Goal: Transaction & Acquisition: Obtain resource

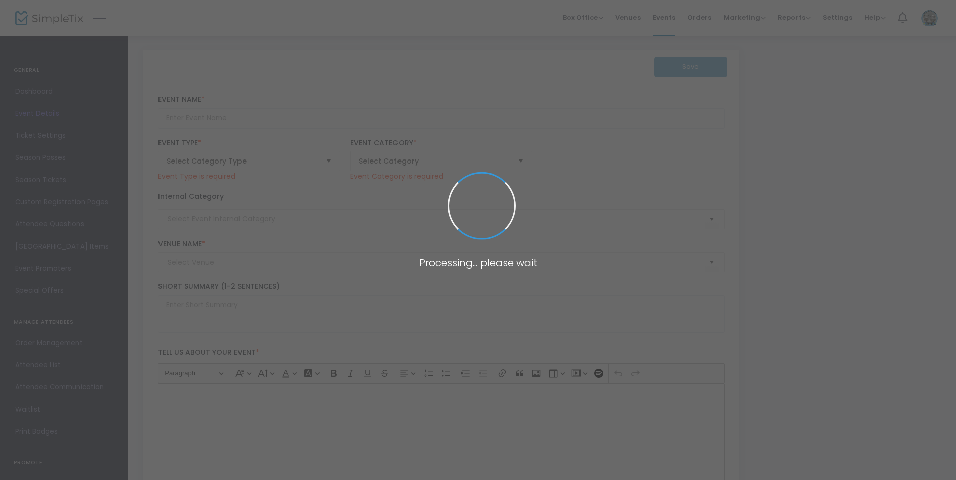
type input "Paramount 80s End of Summer Concert"
type textarea "Celebrate the end of summer with our favorite band PARAMOUNT! Join us for a gre…"
checkbox input "true"
type input "Buy Tickets"
type input "[GEOGRAPHIC_DATA]"
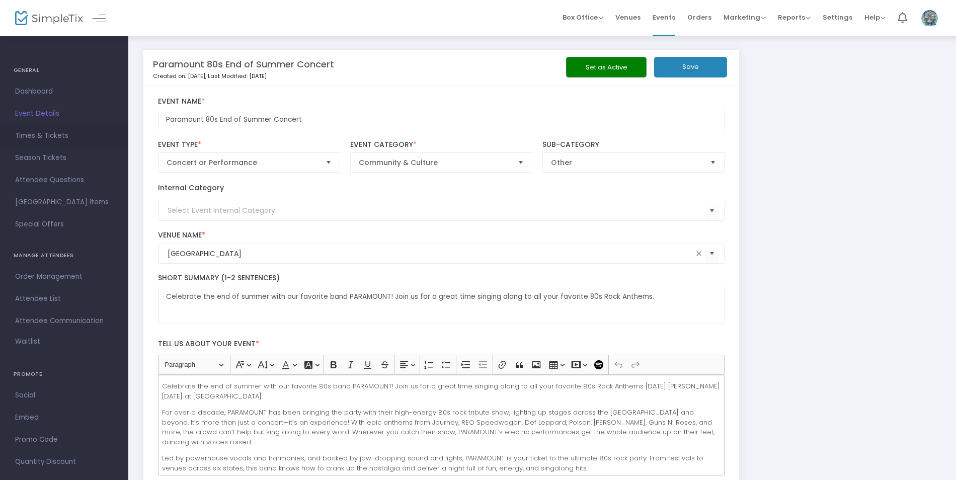
click at [30, 136] on span "Times & Tickets" at bounding box center [64, 135] width 98 height 13
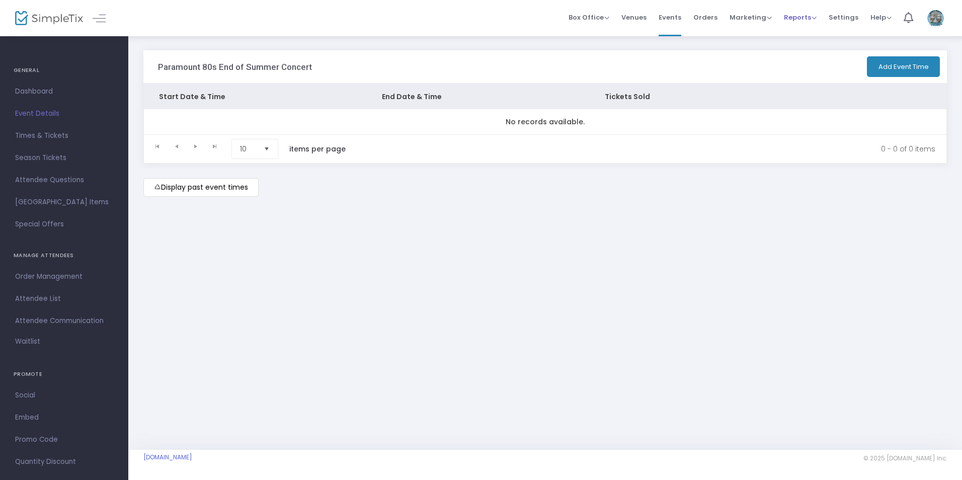
click at [809, 18] on span "Reports" at bounding box center [800, 18] width 33 height 10
click at [810, 52] on li "Sales Reports" at bounding box center [816, 54] width 65 height 20
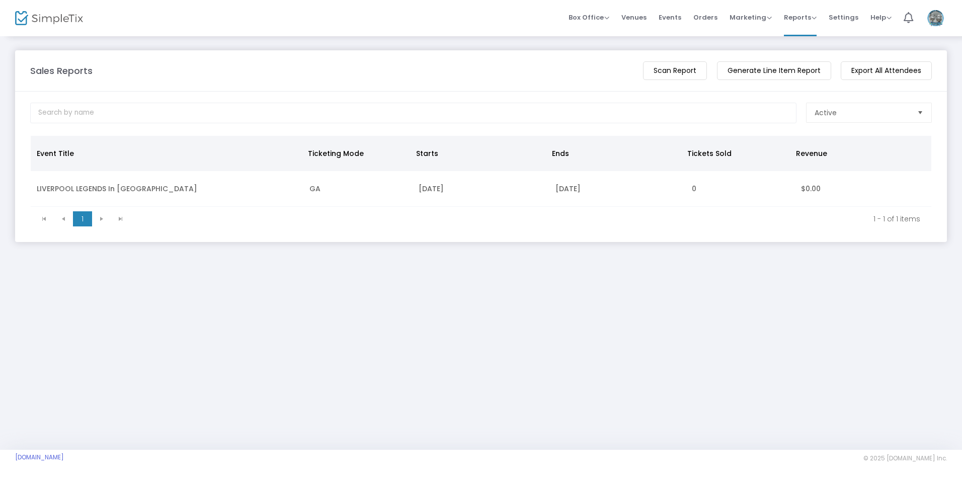
click at [832, 18] on span "Settings" at bounding box center [844, 18] width 30 height 26
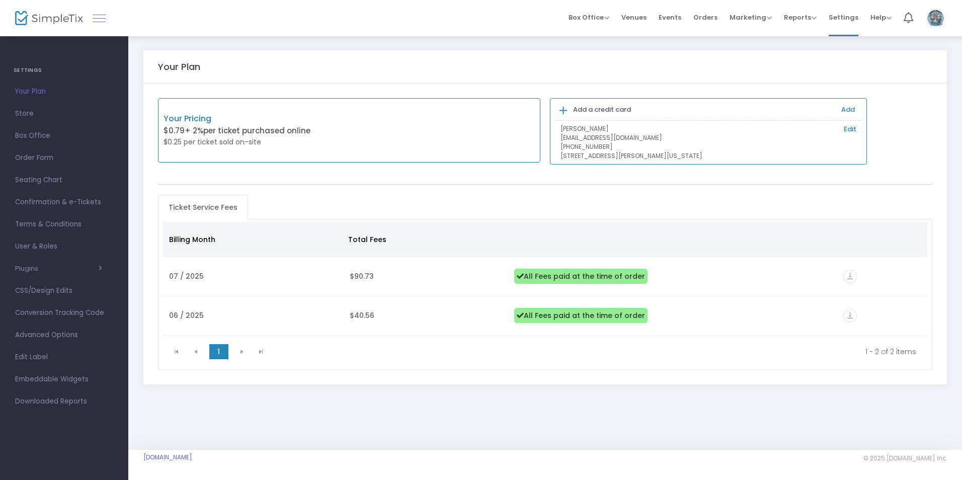
click at [101, 17] on link at bounding box center [99, 18] width 13 height 13
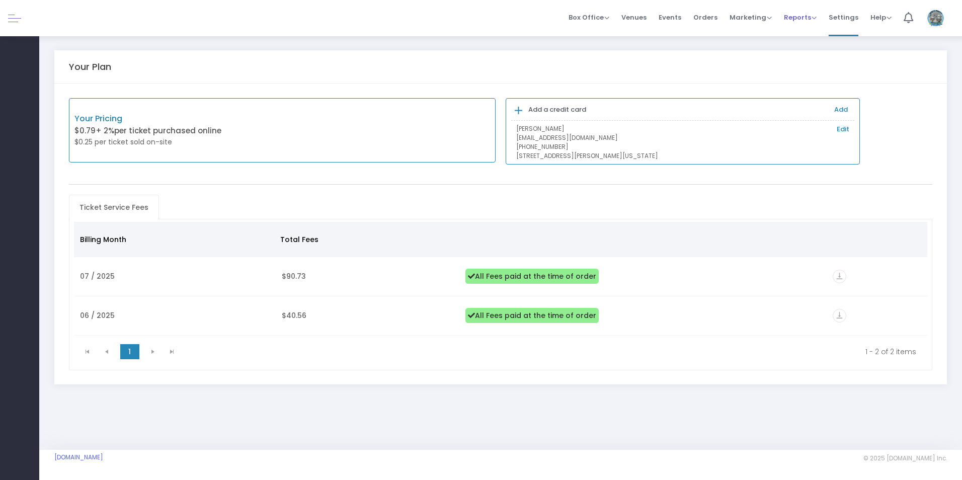
click at [800, 19] on span "Reports" at bounding box center [800, 18] width 33 height 10
click at [808, 50] on li "Sales Reports" at bounding box center [816, 54] width 65 height 20
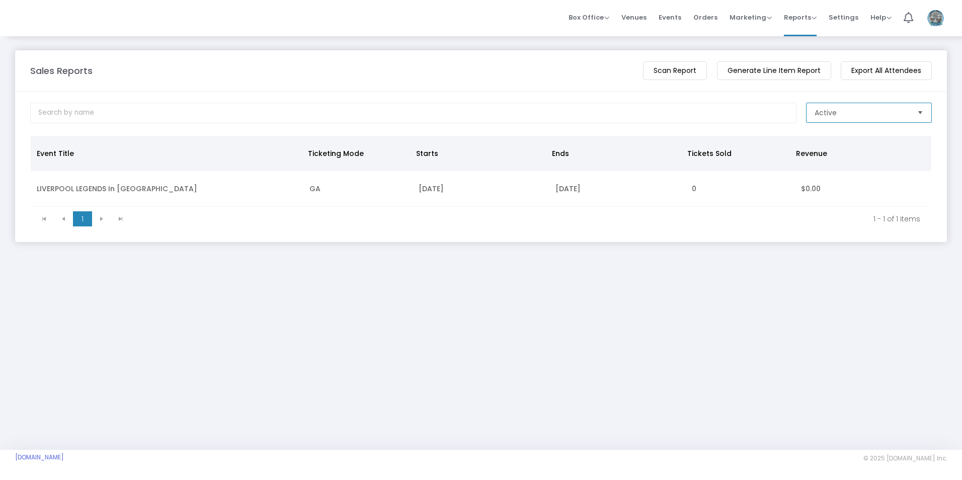
click at [899, 116] on span "Active" at bounding box center [862, 113] width 95 height 10
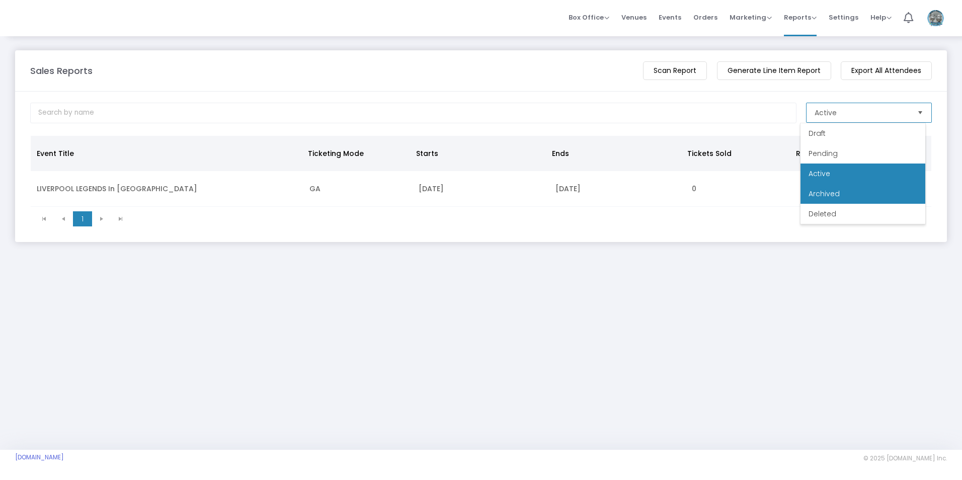
click at [889, 198] on li "Archived" at bounding box center [862, 194] width 125 height 20
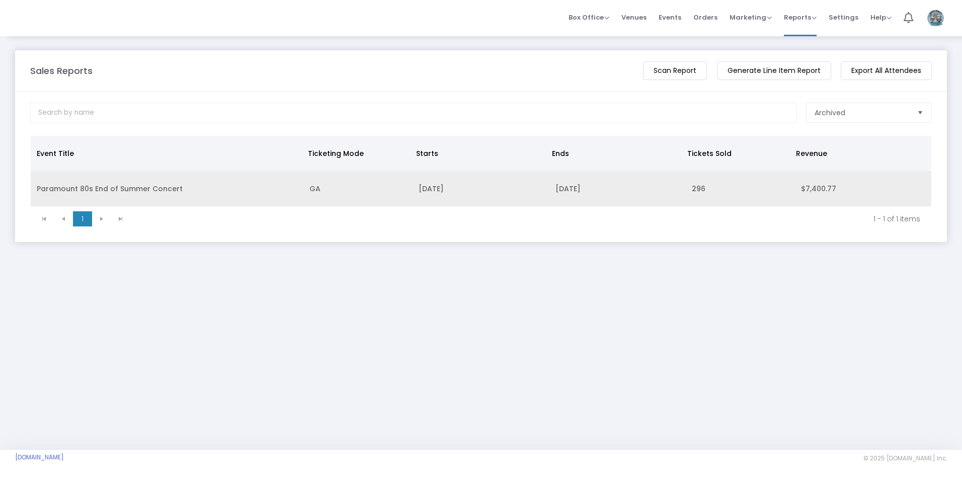
click at [594, 188] on td "[DATE]" at bounding box center [617, 189] width 136 height 36
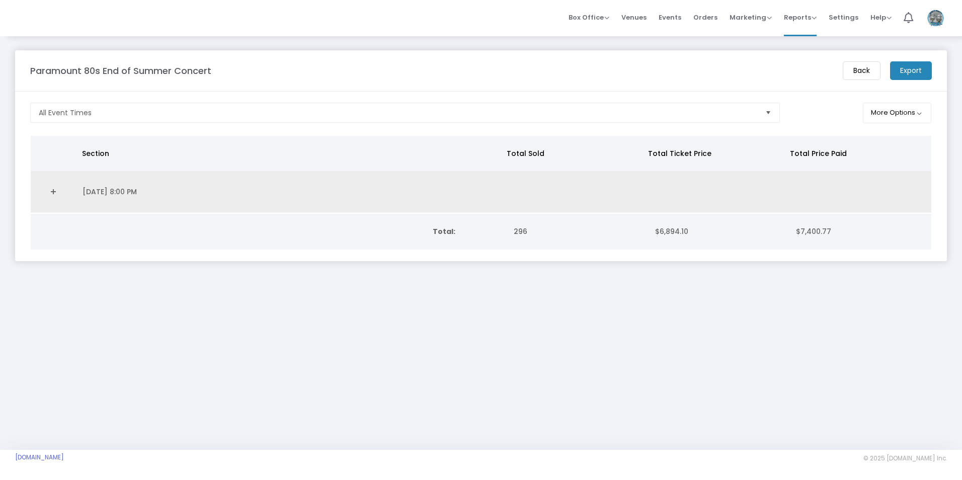
click at [55, 189] on link "Expand Details" at bounding box center [54, 192] width 34 height 16
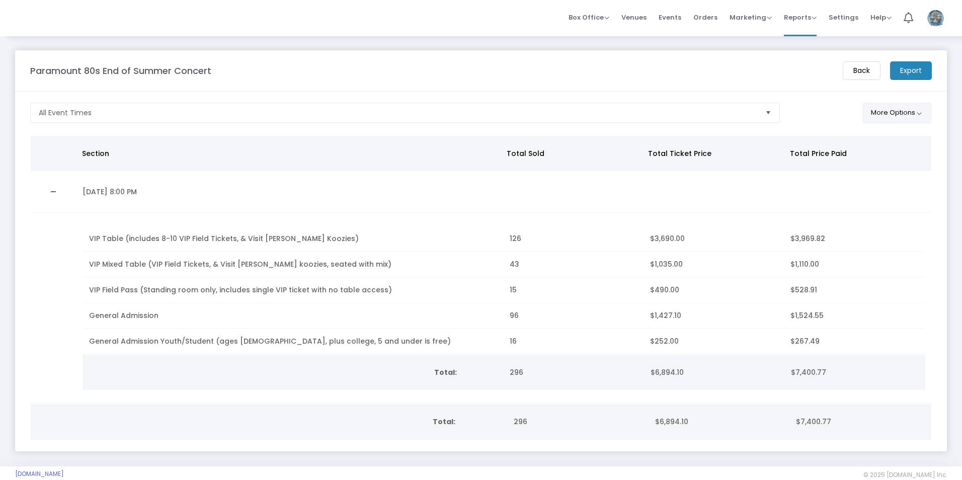
click at [909, 119] on button "More Options" at bounding box center [897, 113] width 69 height 21
click at [902, 79] on m-button "Export" at bounding box center [911, 70] width 42 height 19
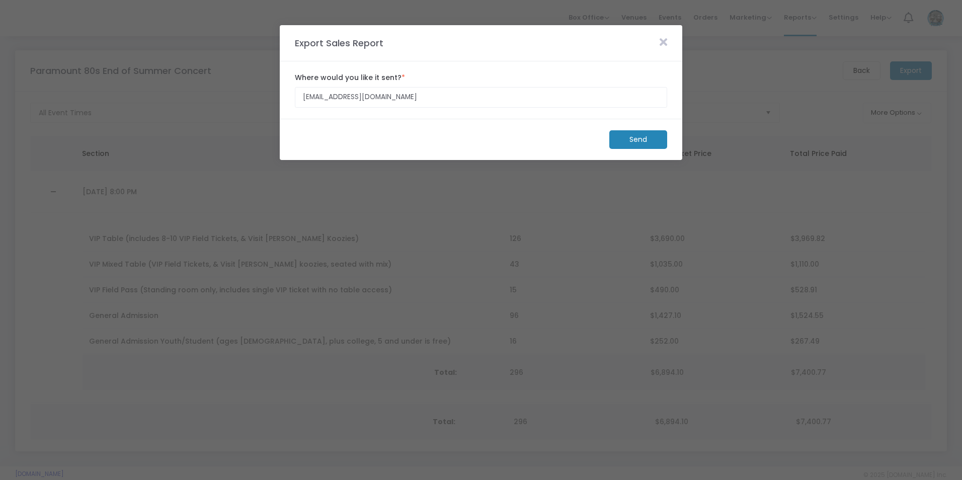
click at [665, 44] on icon at bounding box center [664, 42] width 8 height 11
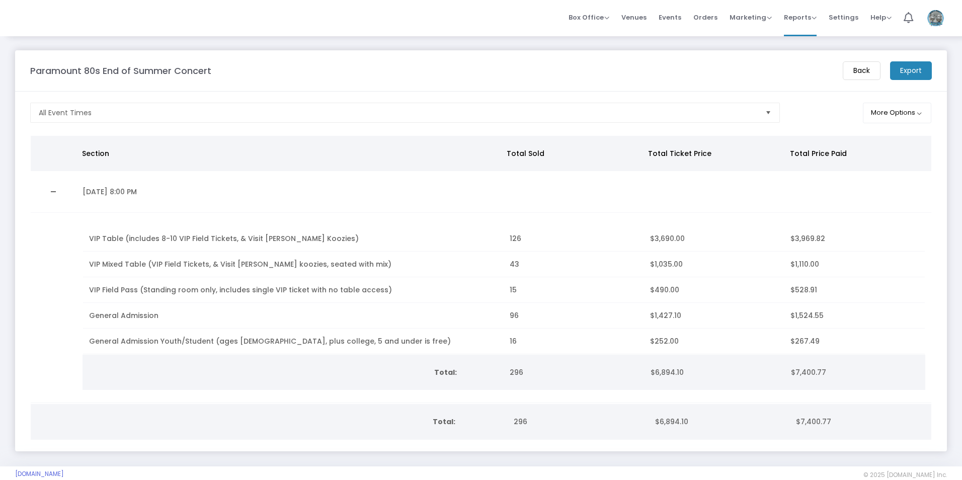
click at [897, 75] on m-button "Export" at bounding box center [911, 70] width 42 height 19
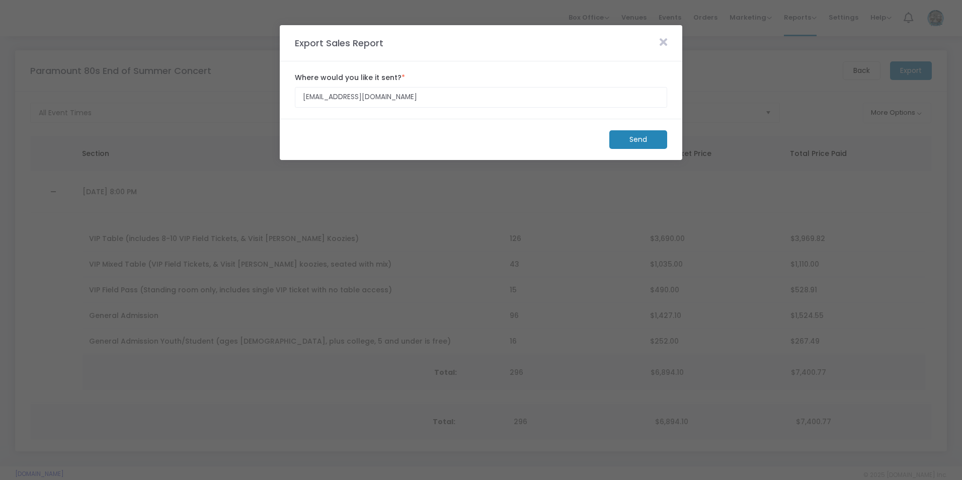
click at [657, 142] on m-button "Send" at bounding box center [638, 139] width 58 height 19
